Goal: Check status

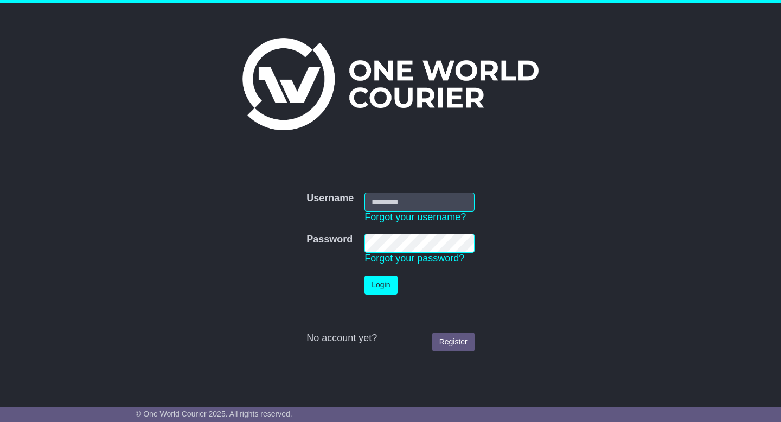
type input "**********"
click at [373, 276] on button "Login" at bounding box center [380, 284] width 33 height 19
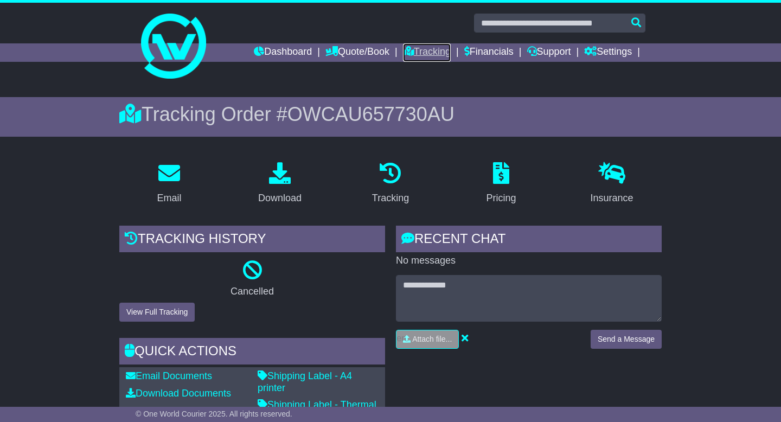
click at [403, 53] on link "Tracking" at bounding box center [427, 52] width 48 height 18
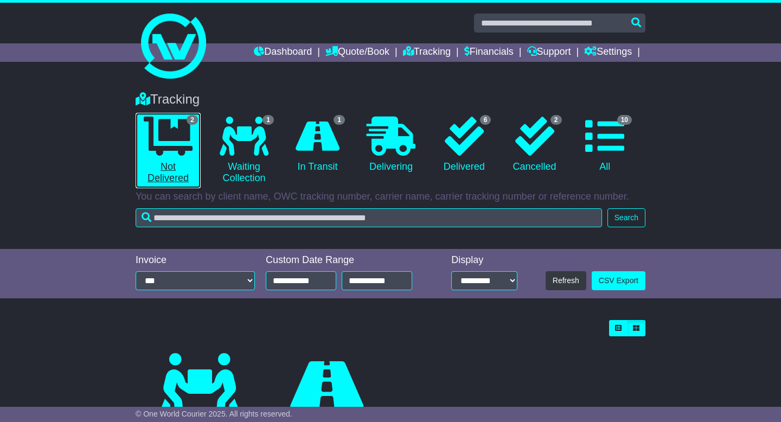
click at [179, 161] on link "2 Not Delivered" at bounding box center [168, 150] width 65 height 75
